Goal: Task Accomplishment & Management: Use online tool/utility

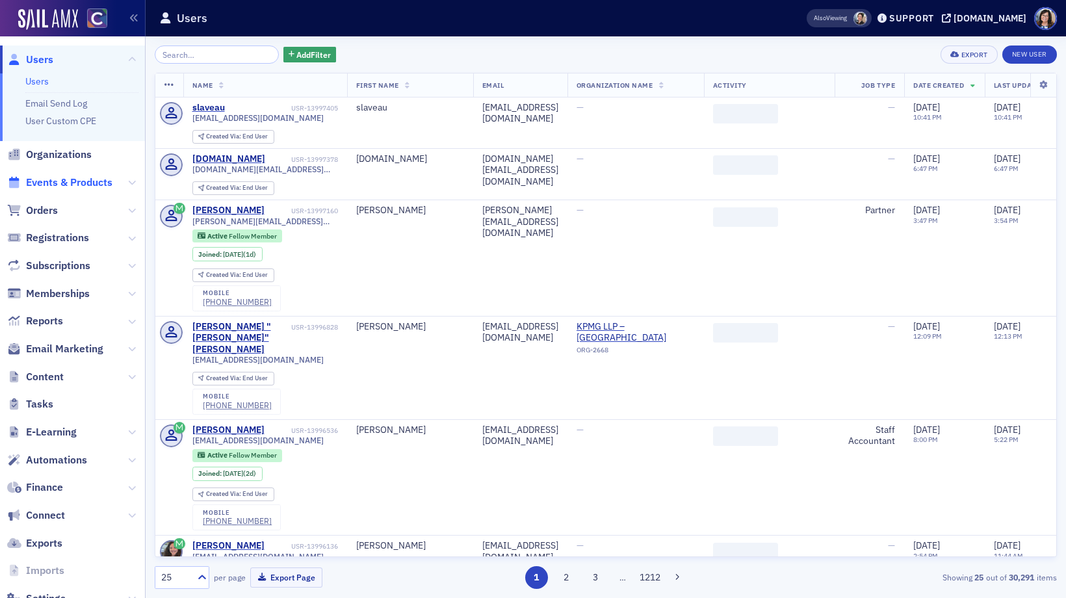
click at [89, 181] on span "Events & Products" at bounding box center [69, 182] width 86 height 14
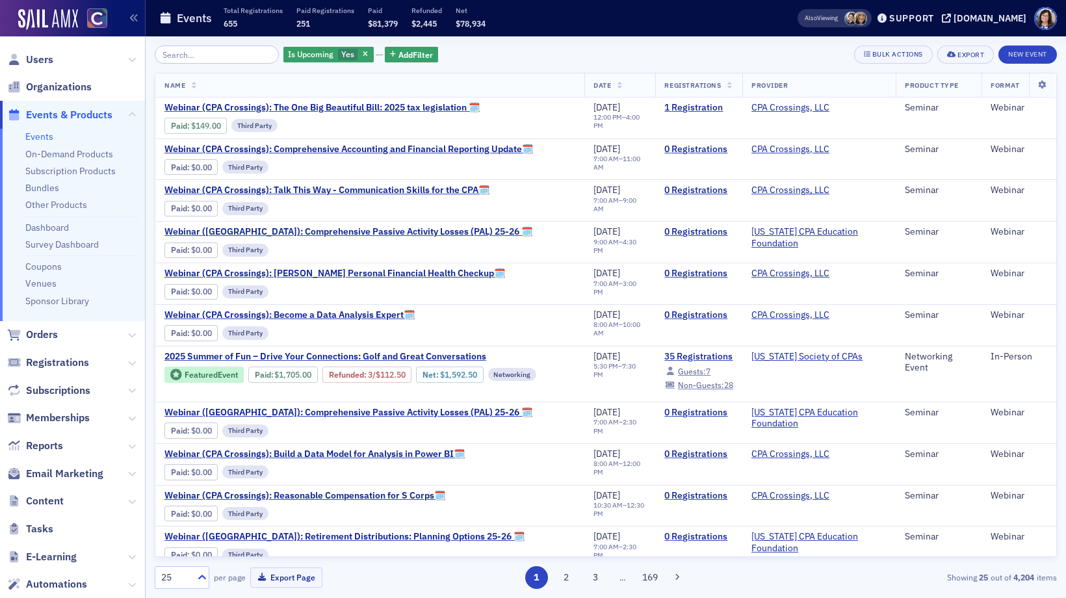
click at [233, 57] on input "search" at bounding box center [217, 54] width 124 height 18
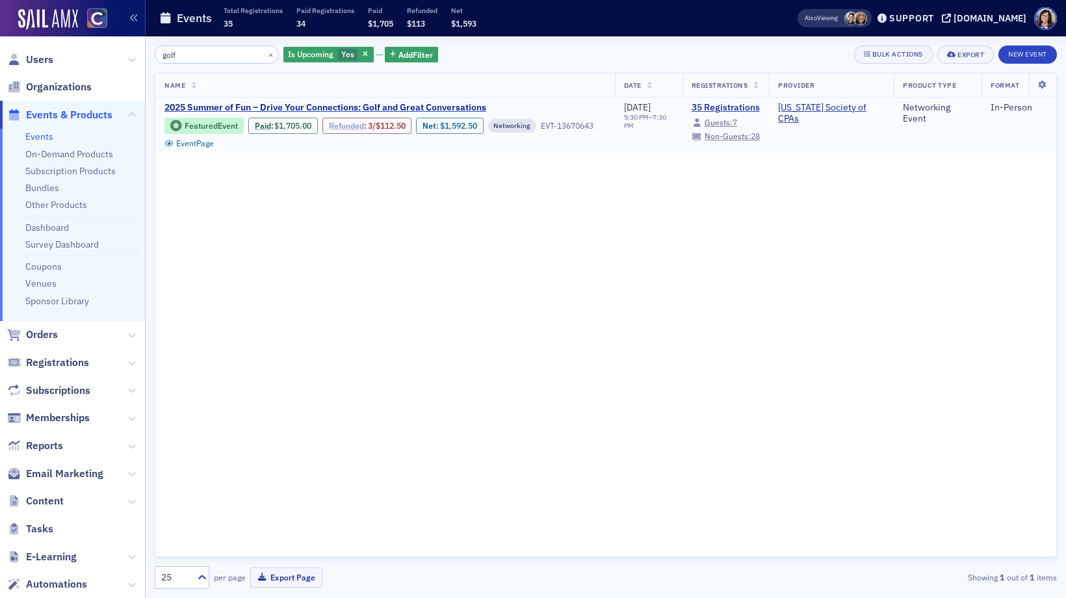
type input "golf"
click at [350, 127] on link "Refunded" at bounding box center [346, 126] width 35 height 10
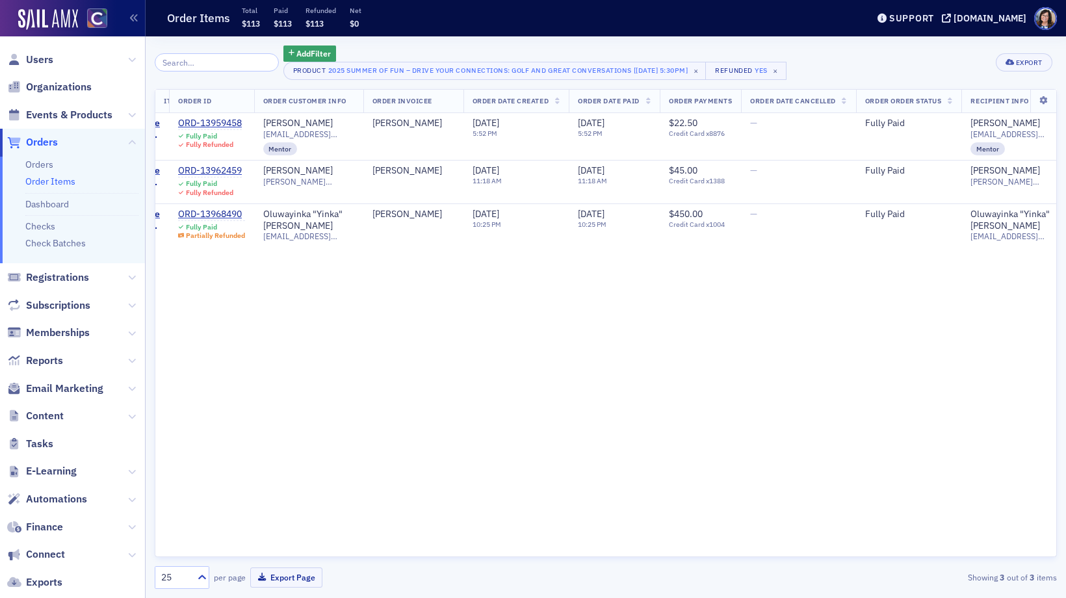
scroll to position [0, 122]
click at [382, 488] on div "Item Order ID Order Customer Info Order Invoicee Order Date Created Order Date …" at bounding box center [606, 323] width 902 height 469
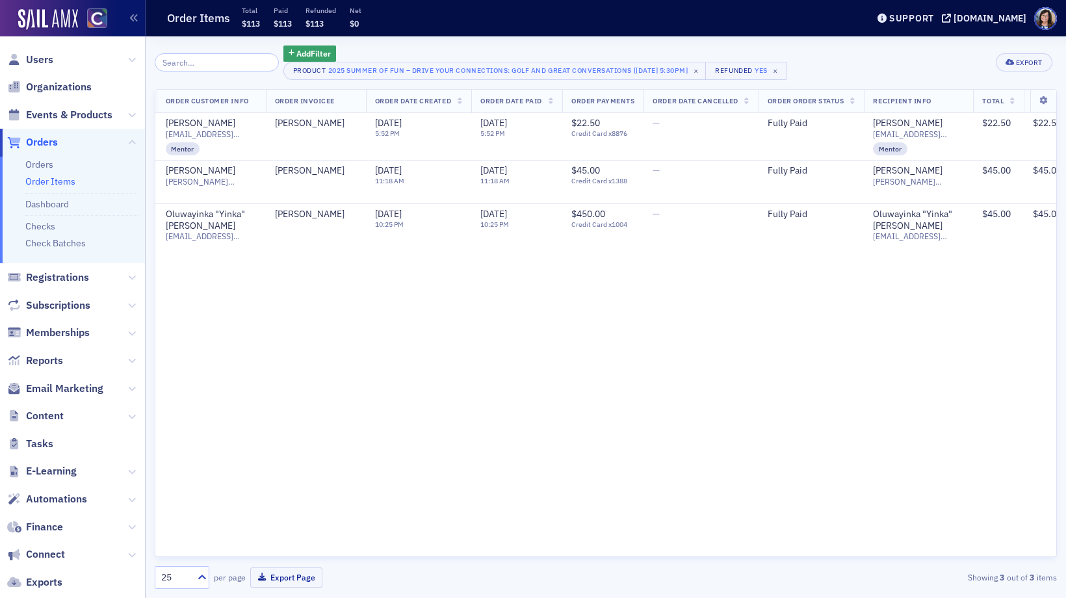
scroll to position [0, 377]
